Goal: Check status: Check status

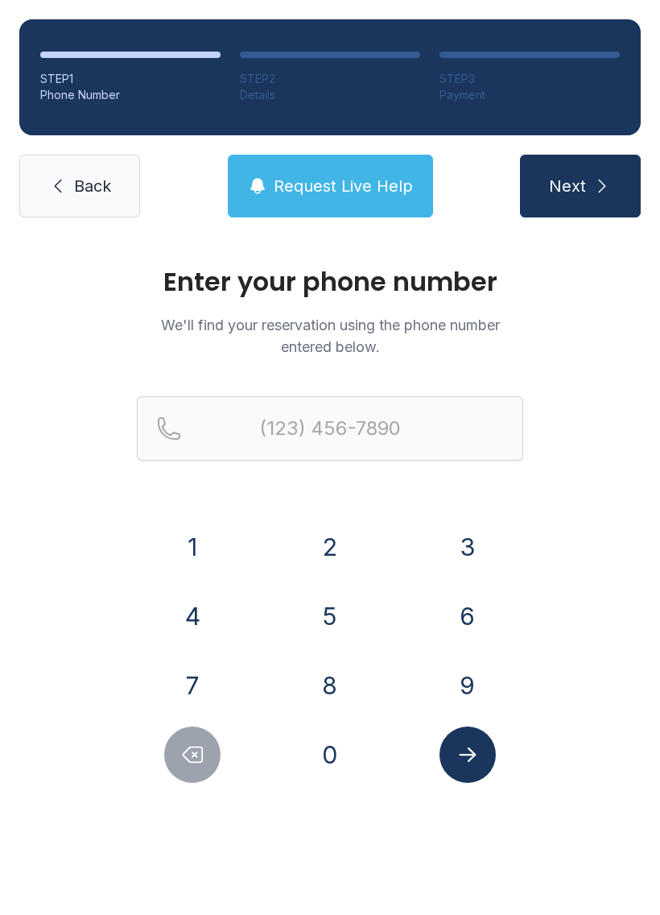
click at [329, 685] on button "8" at bounding box center [330, 685] width 56 height 56
click at [218, 620] on button "4" at bounding box center [192, 616] width 56 height 56
click at [485, 564] on button "3" at bounding box center [468, 546] width 56 height 56
click at [326, 622] on button "5" at bounding box center [330, 616] width 56 height 56
click at [335, 774] on button "0" at bounding box center [330, 754] width 56 height 56
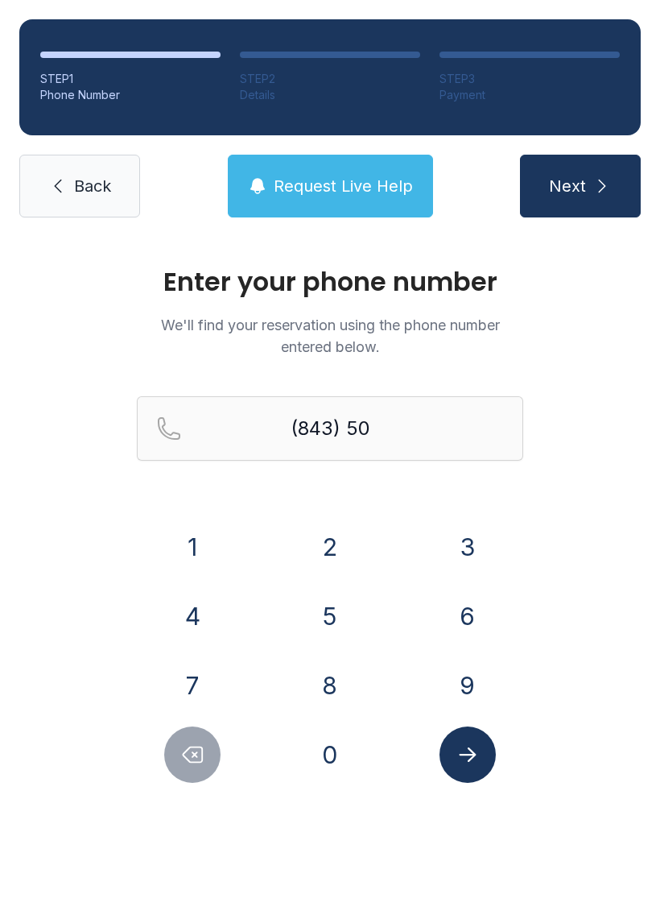
click at [335, 621] on button "5" at bounding box center [330, 616] width 56 height 56
click at [464, 547] on button "3" at bounding box center [468, 546] width 56 height 56
click at [188, 680] on button "7" at bounding box center [192, 685] width 56 height 56
click at [311, 700] on button "8" at bounding box center [330, 685] width 56 height 56
click at [339, 546] on button "2" at bounding box center [330, 546] width 56 height 56
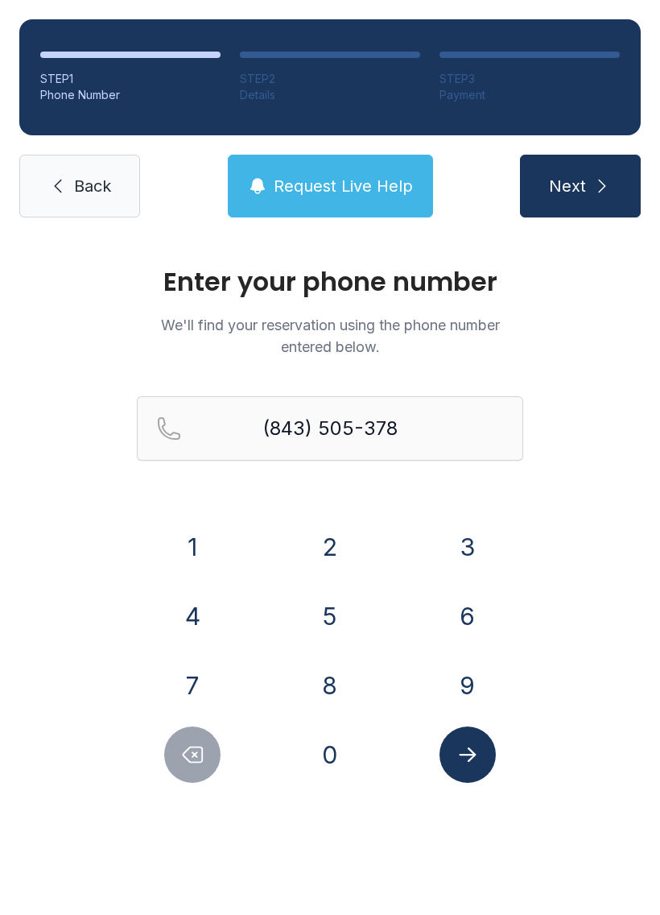
type input "[PHONE_NUMBER]"
click at [461, 766] on button "Submit lookup form" at bounding box center [468, 754] width 56 height 56
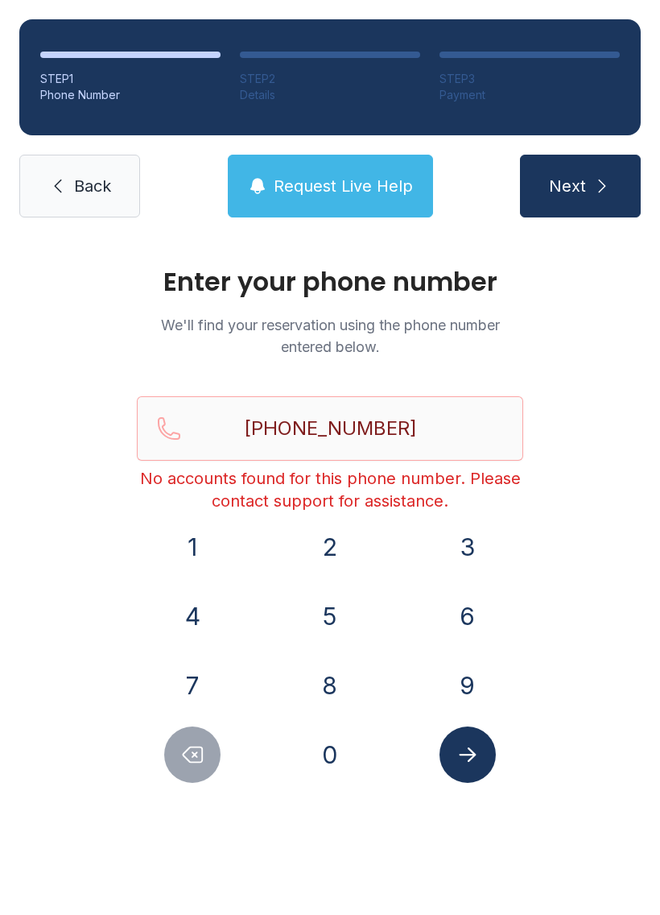
click at [89, 191] on span "Back" at bounding box center [92, 186] width 37 height 23
